Goal: Information Seeking & Learning: Learn about a topic

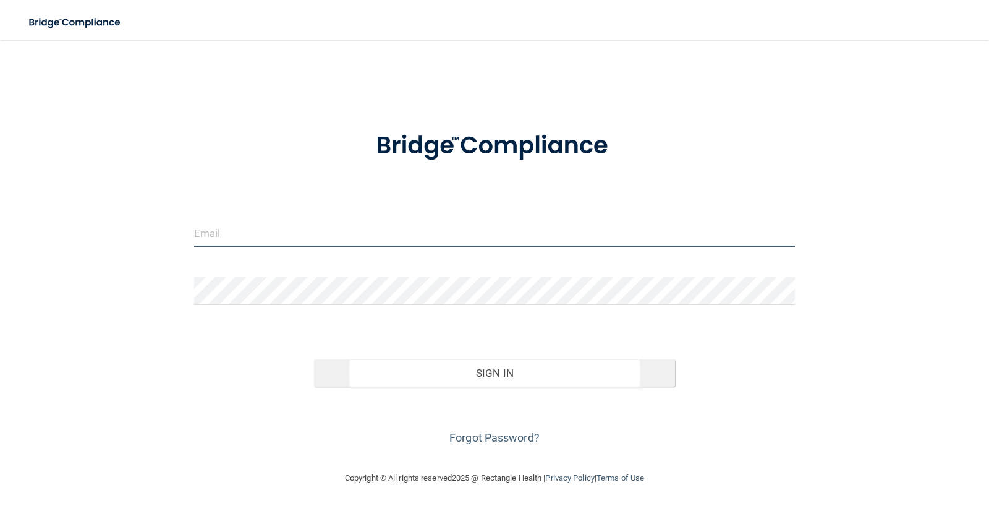
type input "AtlanticAvenueDental@gmail.com"
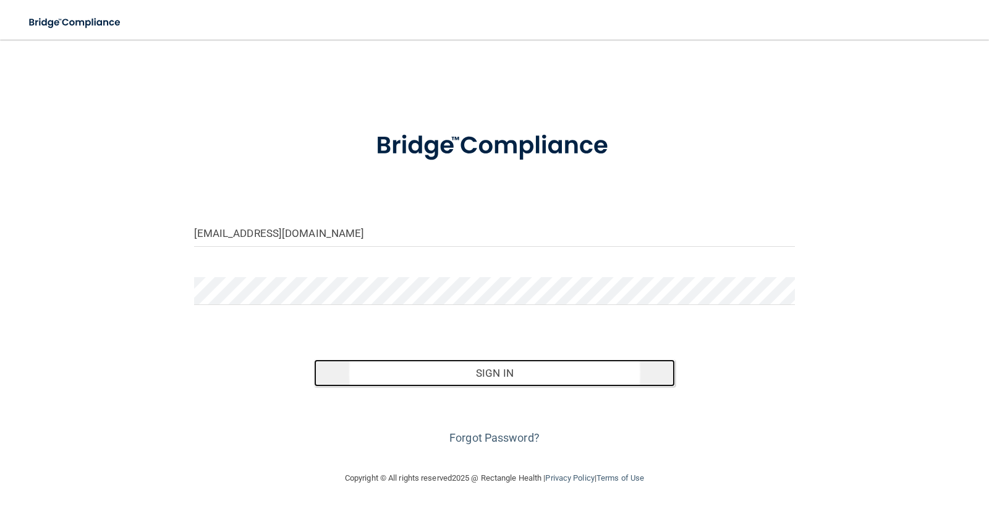
click at [502, 373] on button "Sign In" at bounding box center [494, 372] width 361 height 27
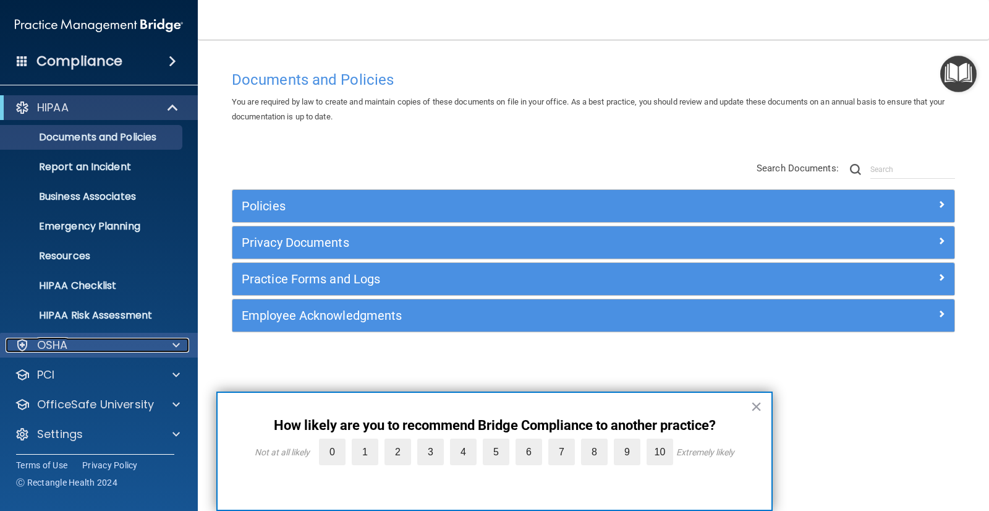
click at [171, 339] on div at bounding box center [174, 344] width 31 height 15
click at [180, 117] on div "HIPAA" at bounding box center [99, 107] width 198 height 25
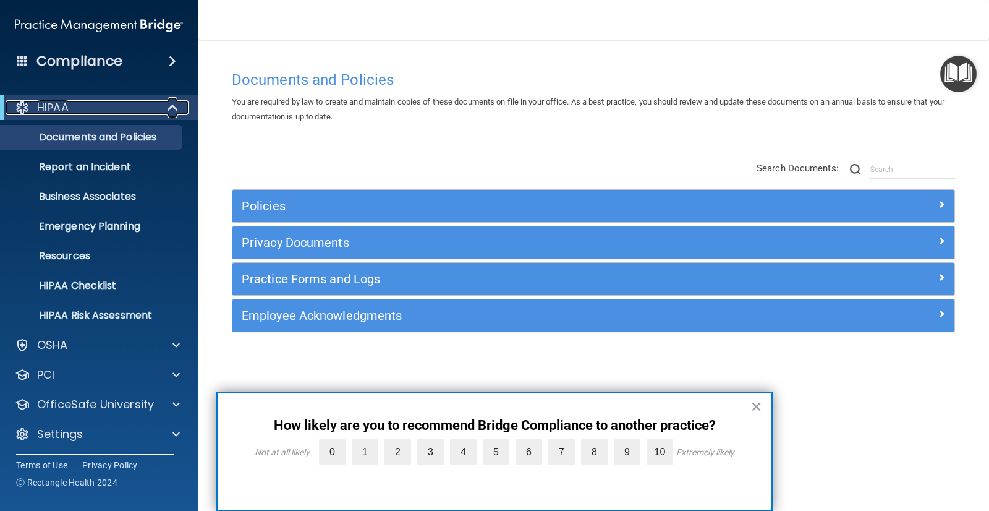
click at [175, 114] on span at bounding box center [174, 107] width 11 height 15
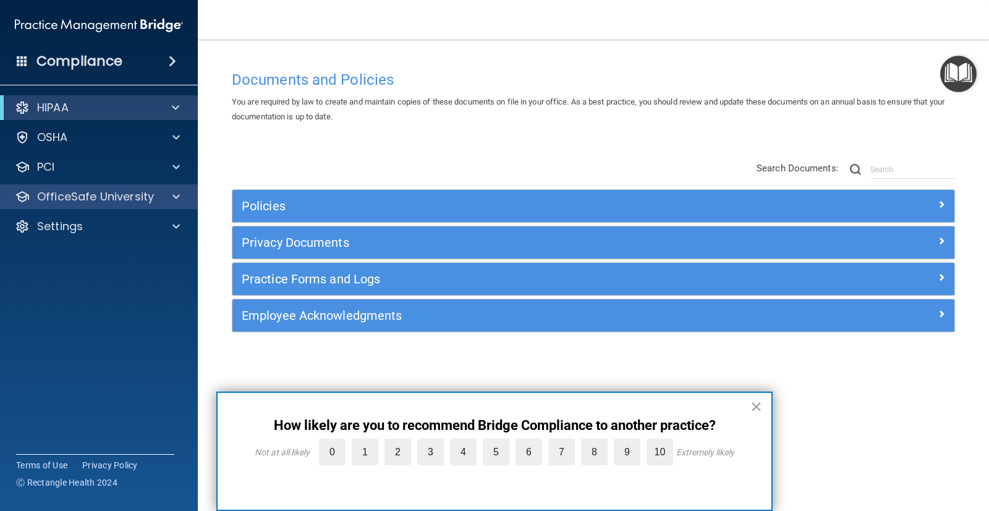
click at [172, 205] on div "OfficeSafe University" at bounding box center [99, 196] width 198 height 25
click at [175, 200] on span at bounding box center [175, 196] width 7 height 15
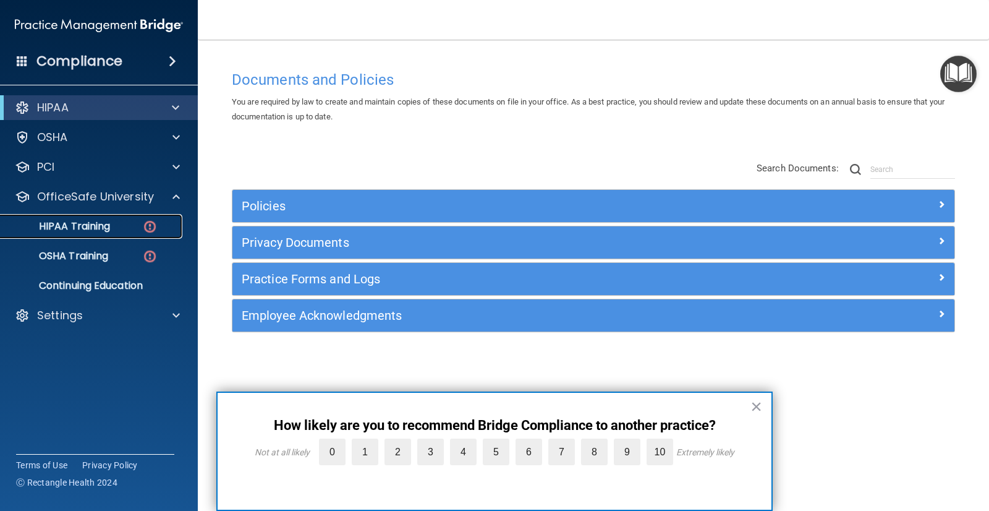
click at [143, 225] on img at bounding box center [149, 226] width 15 height 15
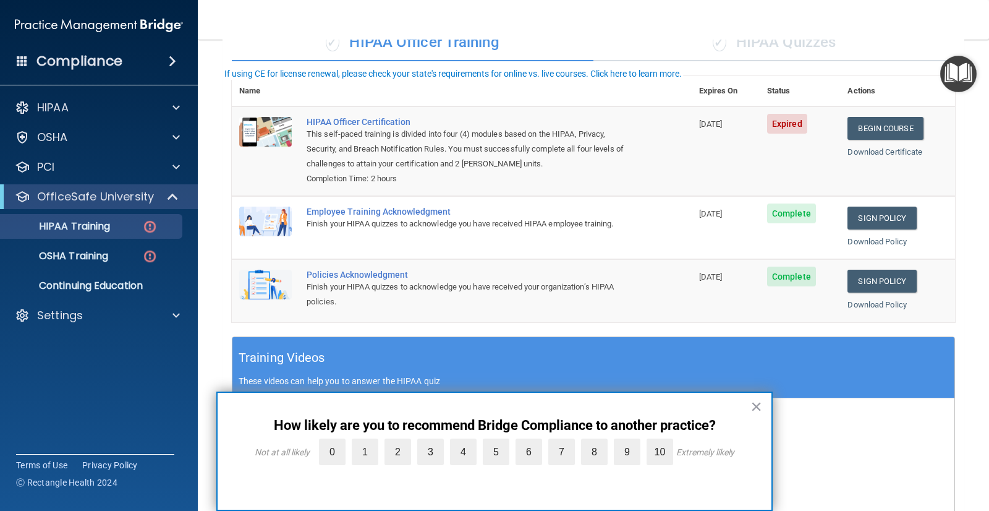
scroll to position [6, 0]
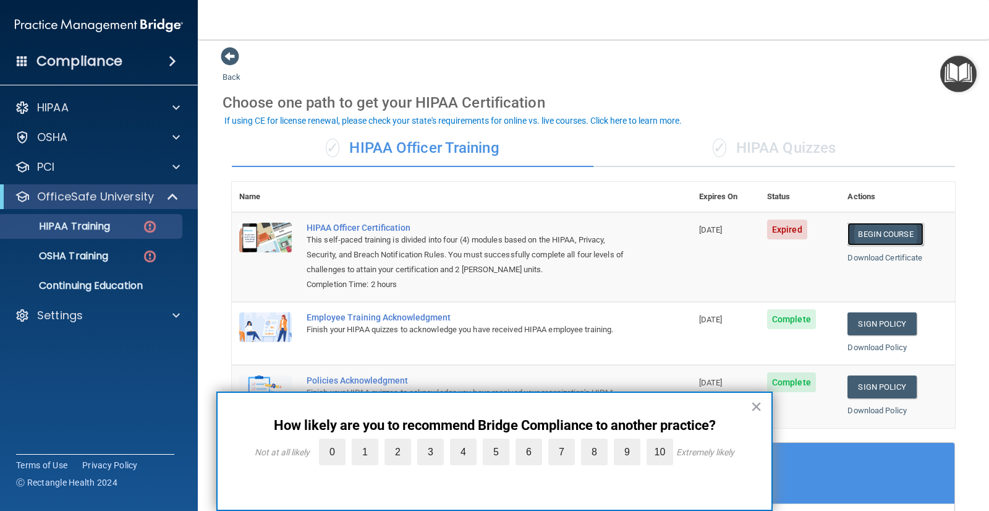
click at [857, 237] on link "Begin Course" at bounding box center [884, 234] width 75 height 23
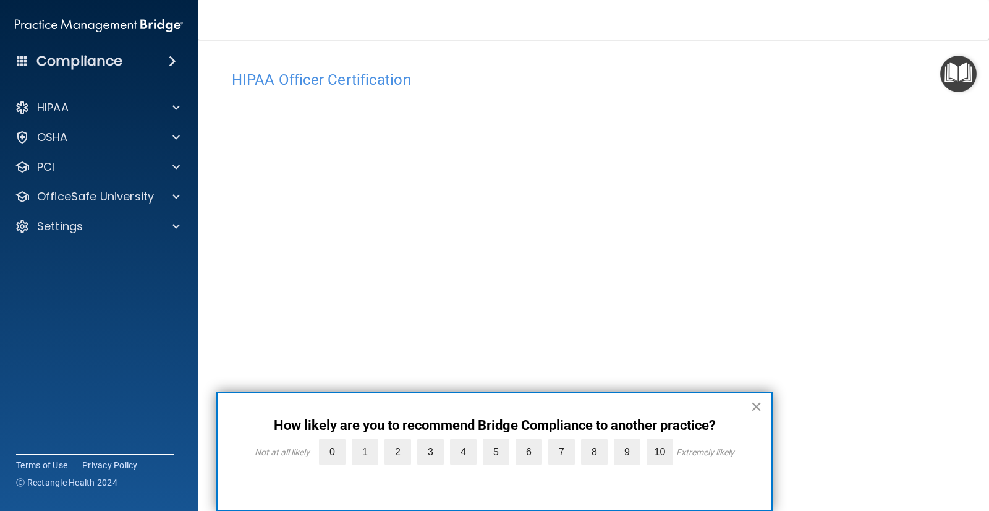
click at [758, 404] on button "×" at bounding box center [756, 406] width 12 height 20
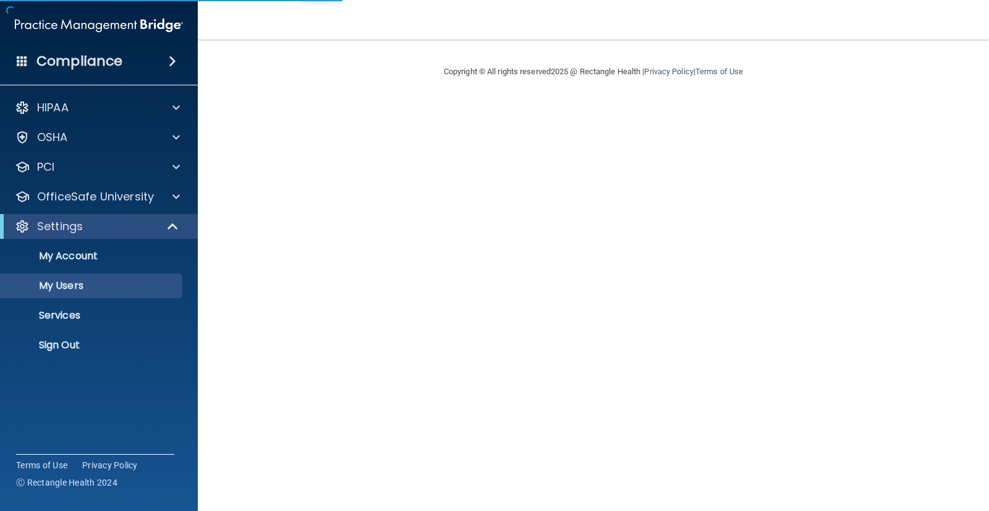
select select "20"
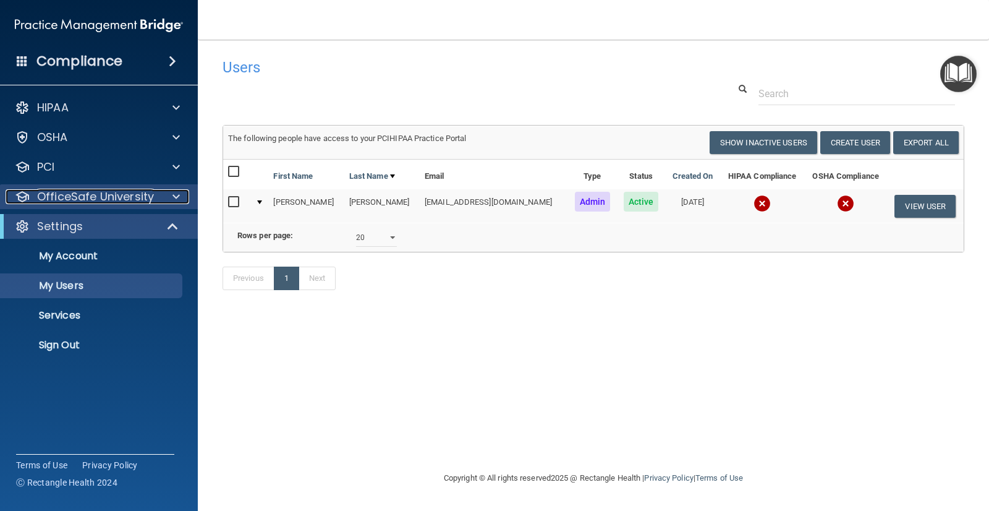
click at [109, 200] on p "OfficeSafe University" at bounding box center [95, 196] width 117 height 15
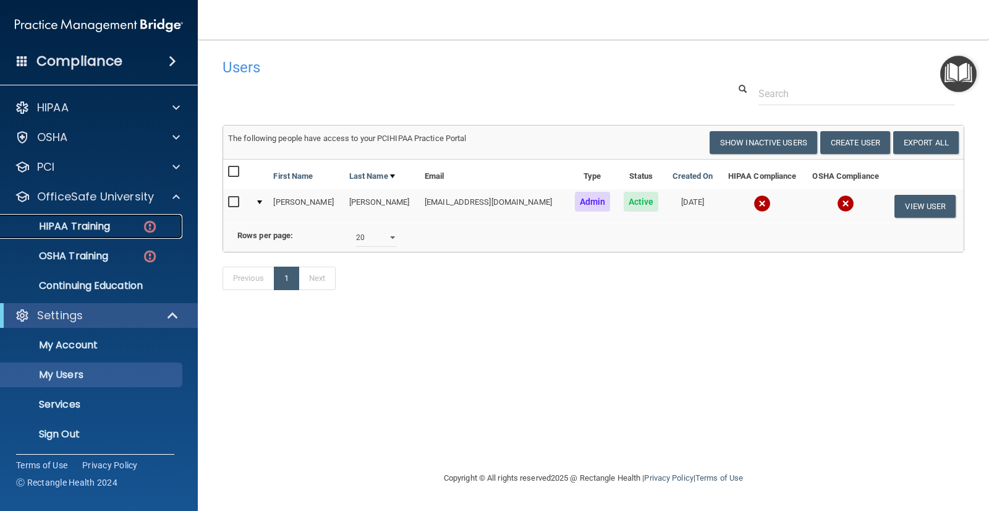
click at [119, 223] on div "HIPAA Training" at bounding box center [92, 226] width 169 height 12
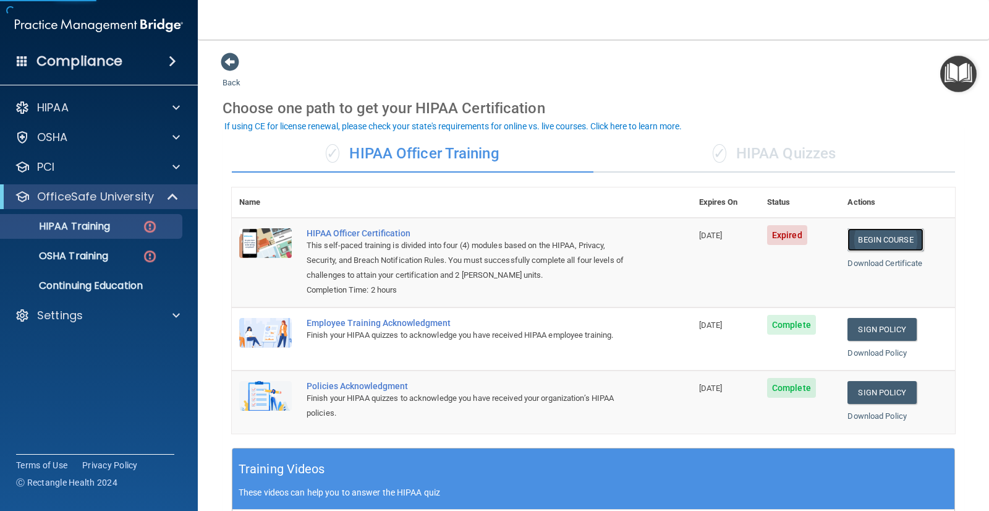
click at [888, 235] on link "Begin Course" at bounding box center [884, 239] width 75 height 23
click at [106, 255] on p "OSHA Training" at bounding box center [58, 256] width 100 height 12
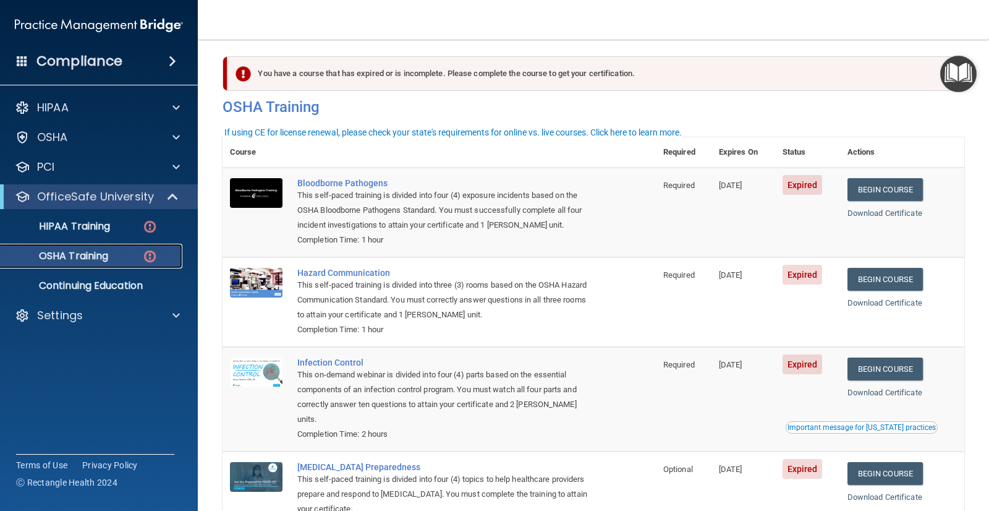
scroll to position [1, 0]
